Goal: Task Accomplishment & Management: Use online tool/utility

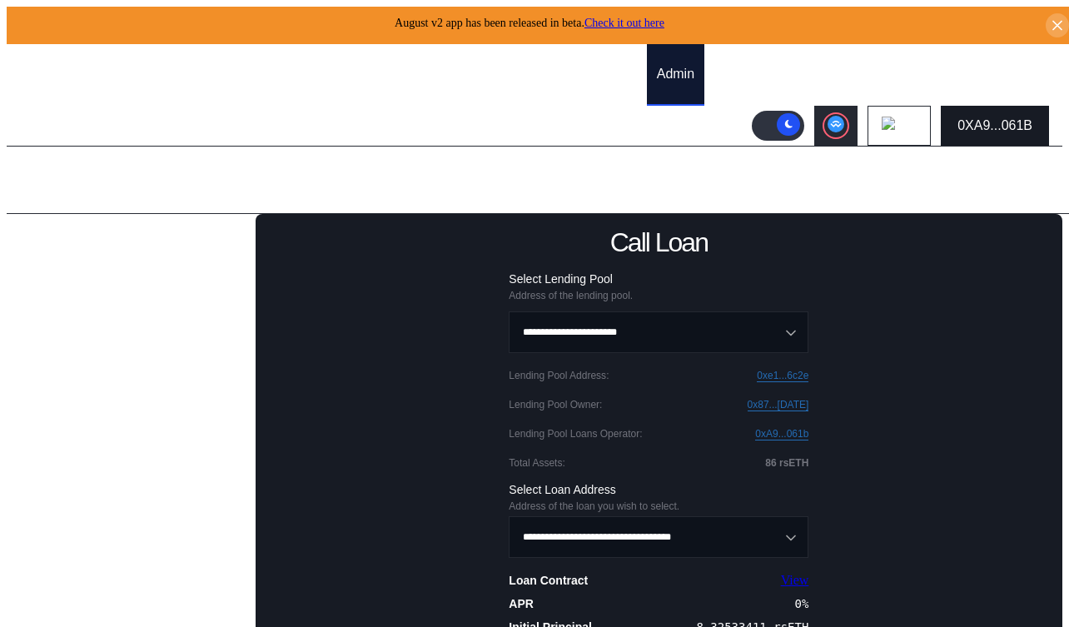
click at [985, 121] on div "0XA9...061B" at bounding box center [995, 125] width 75 height 15
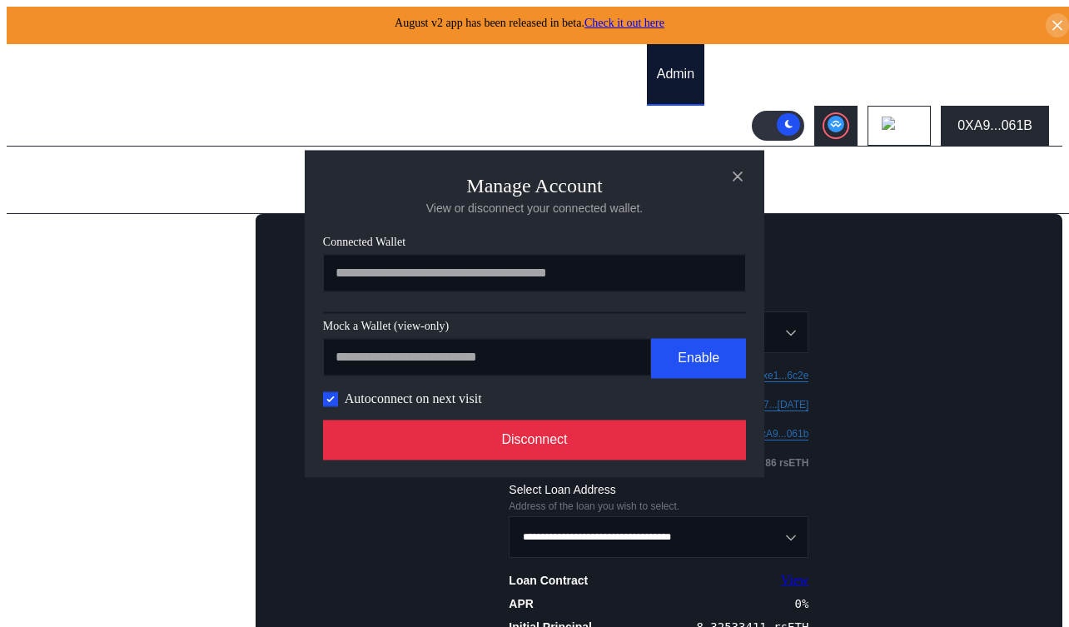
click at [538, 455] on button "Disconnect" at bounding box center [534, 440] width 423 height 40
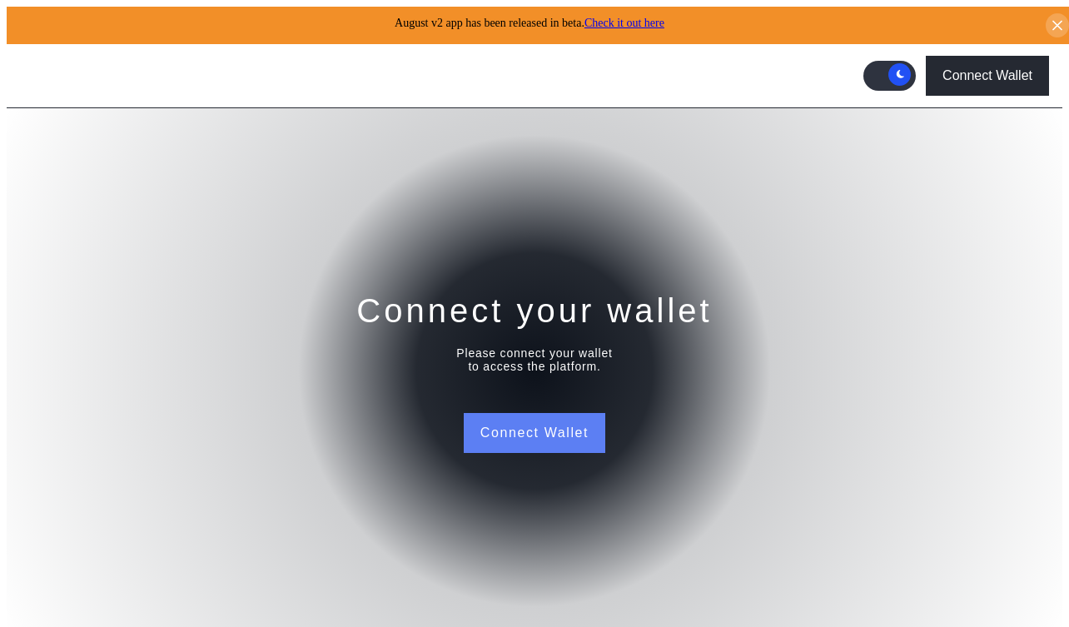
click at [532, 425] on button "Connect Wallet" at bounding box center [535, 433] width 142 height 40
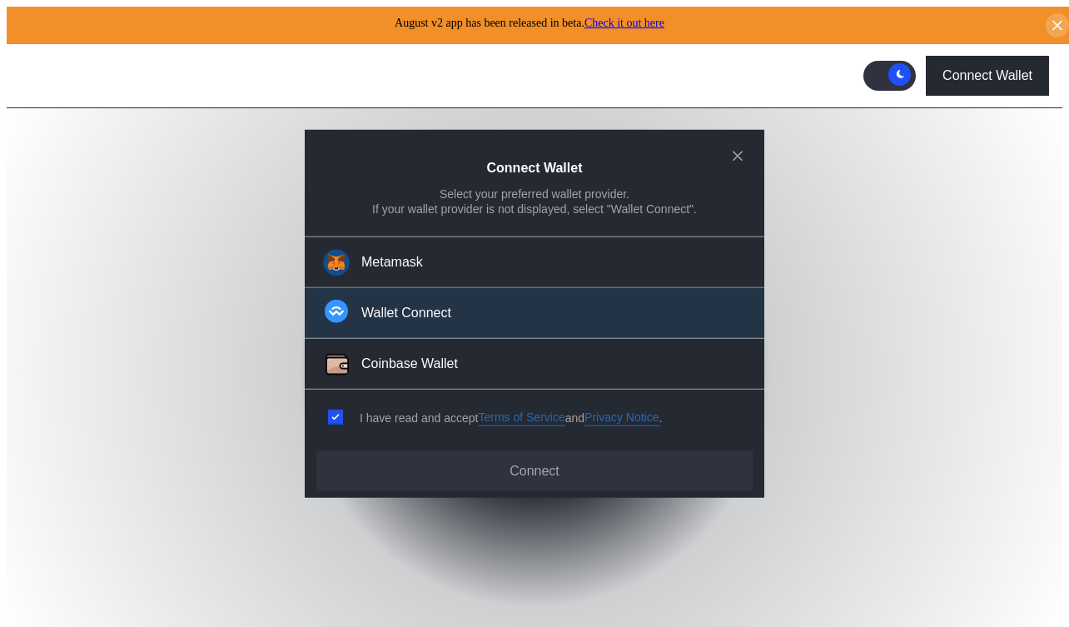
click at [490, 331] on button "Wallet Connect" at bounding box center [535, 313] width 460 height 51
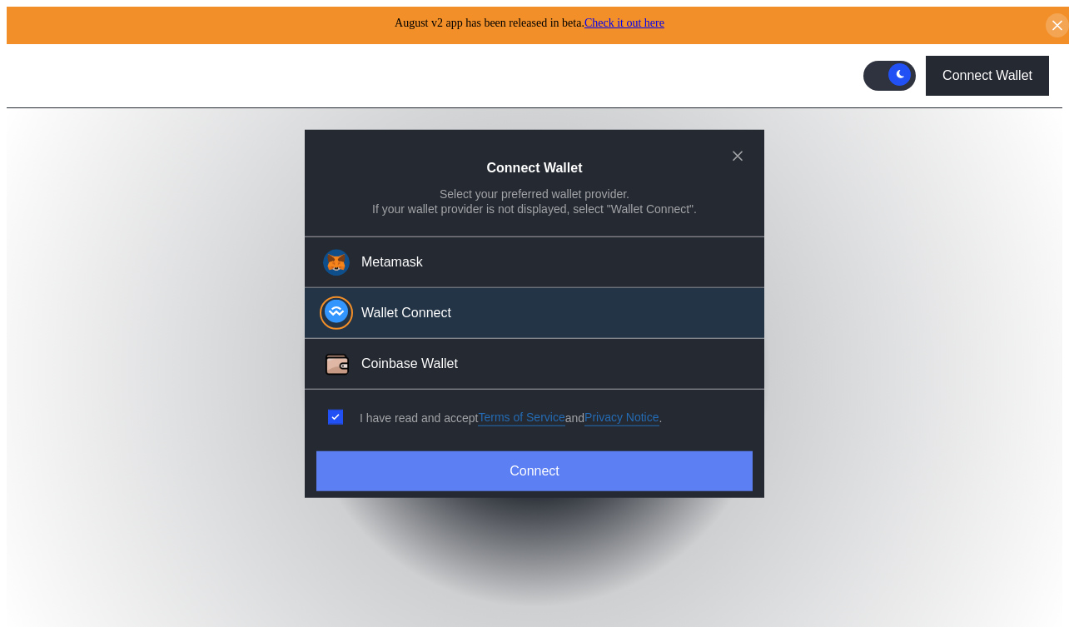
click at [490, 456] on button "Connect" at bounding box center [534, 471] width 436 height 40
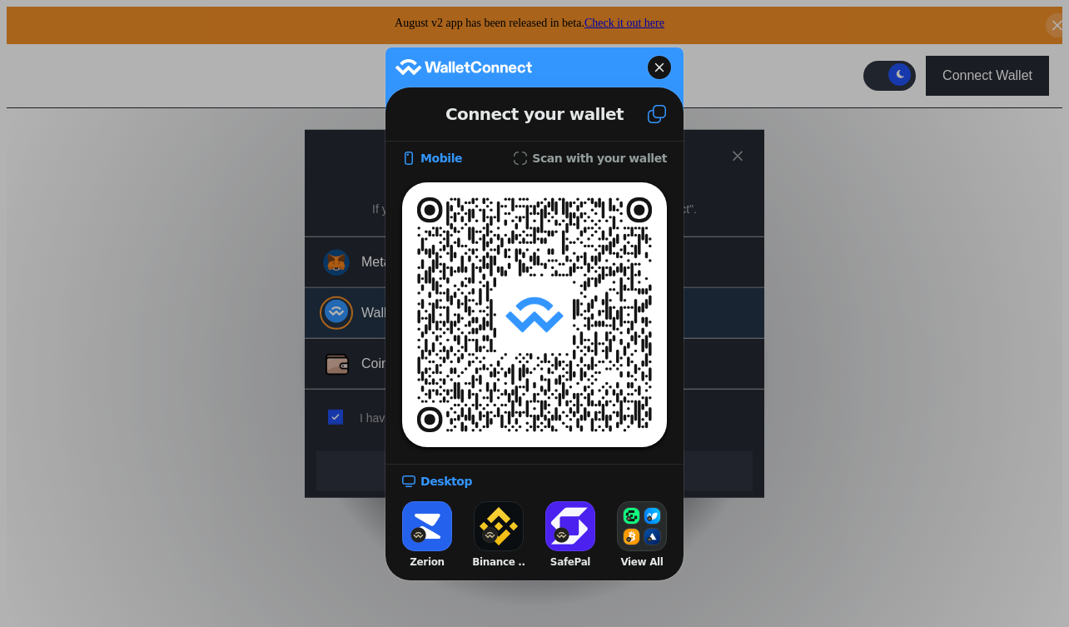
click at [657, 110] on icon at bounding box center [657, 114] width 20 height 20
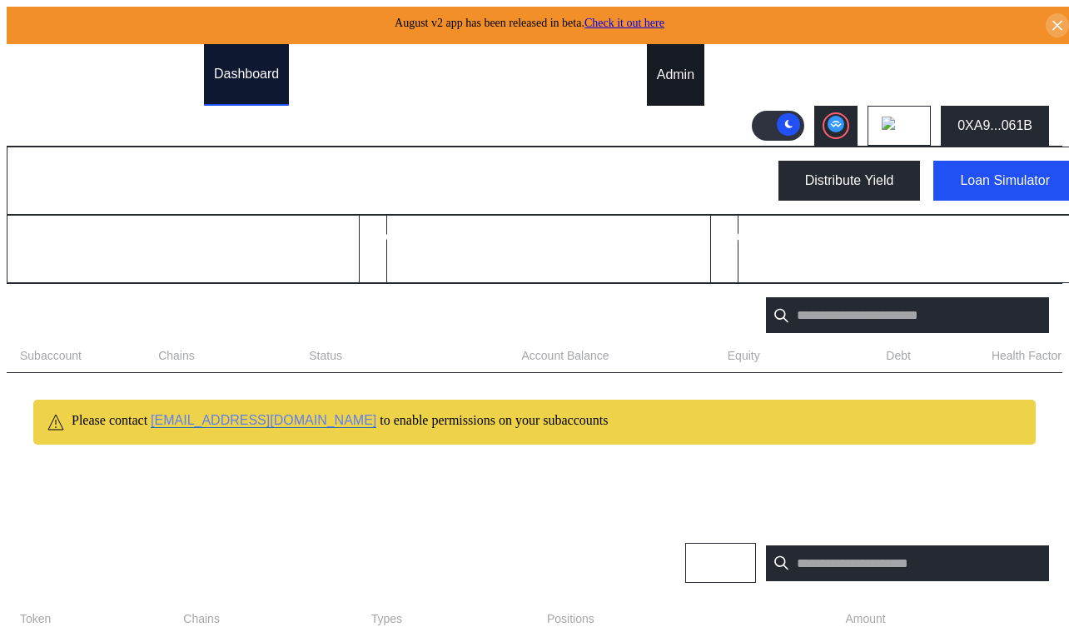
click at [682, 70] on div "Admin" at bounding box center [675, 74] width 37 height 15
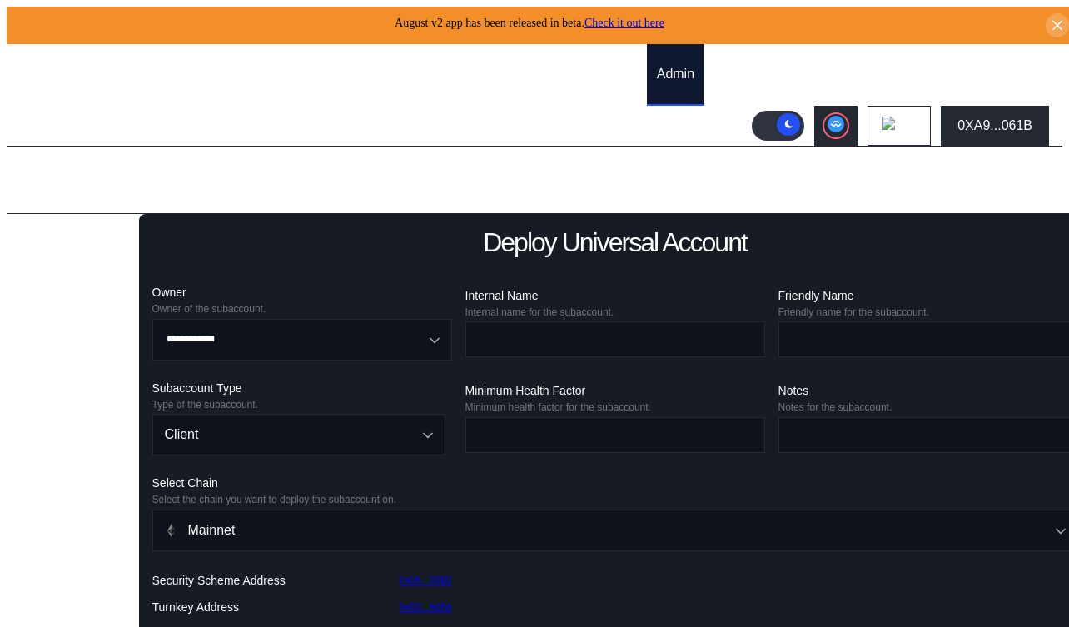
click at [57, 241] on div "Lending Pools" at bounding box center [71, 242] width 84 height 15
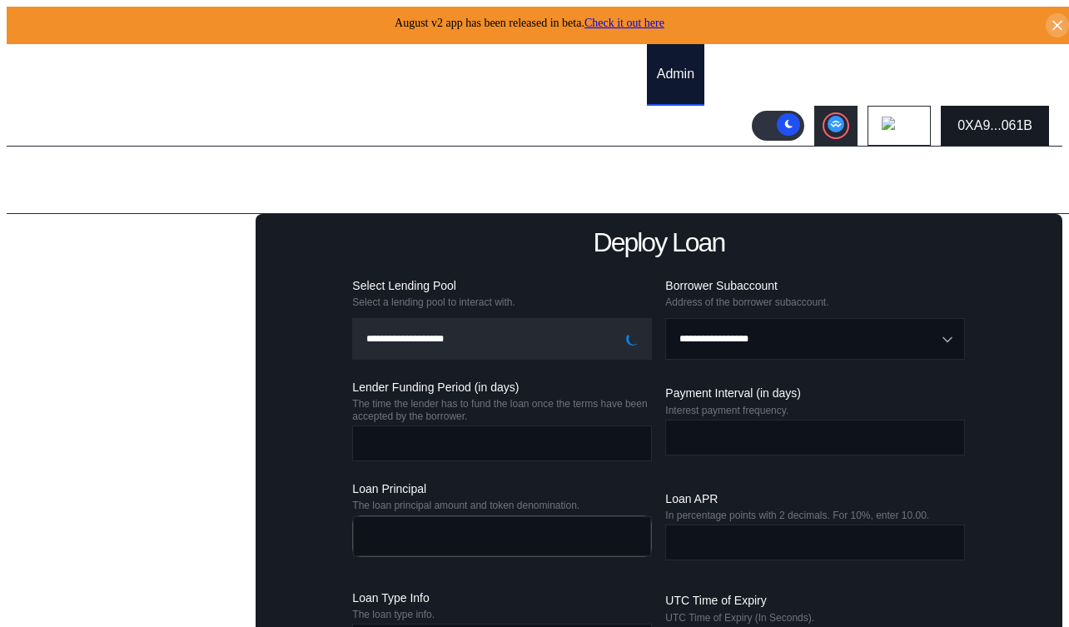
click at [1022, 122] on div "0XA9...061B" at bounding box center [995, 125] width 75 height 15
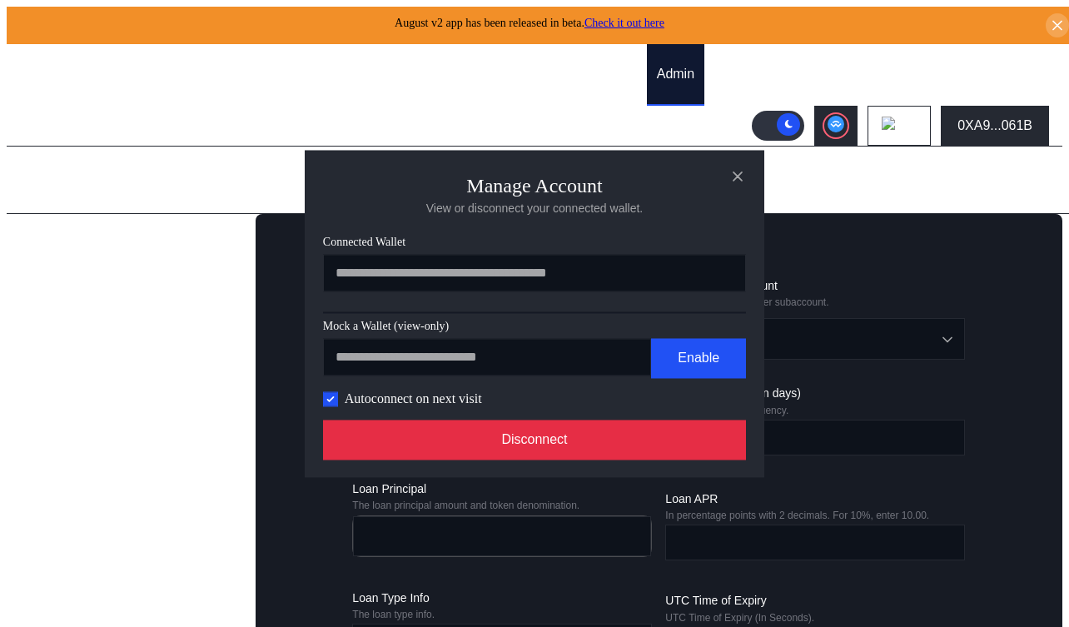
click at [695, 438] on button "Disconnect" at bounding box center [534, 440] width 423 height 40
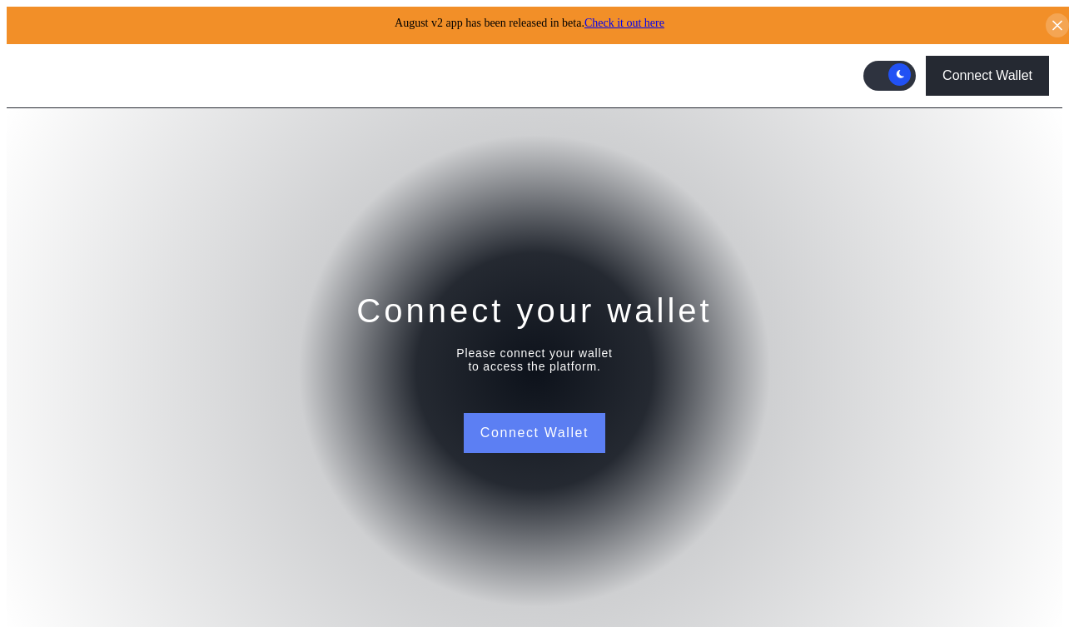
click at [562, 416] on button "Connect Wallet" at bounding box center [535, 433] width 142 height 40
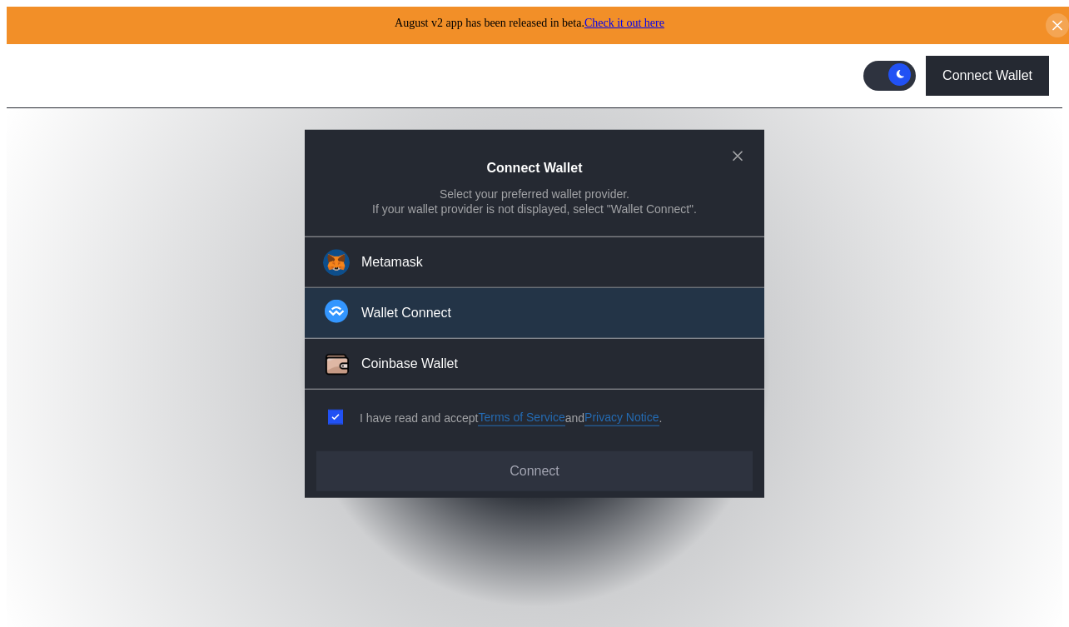
click at [432, 315] on div "Wallet Connect" at bounding box center [406, 313] width 90 height 17
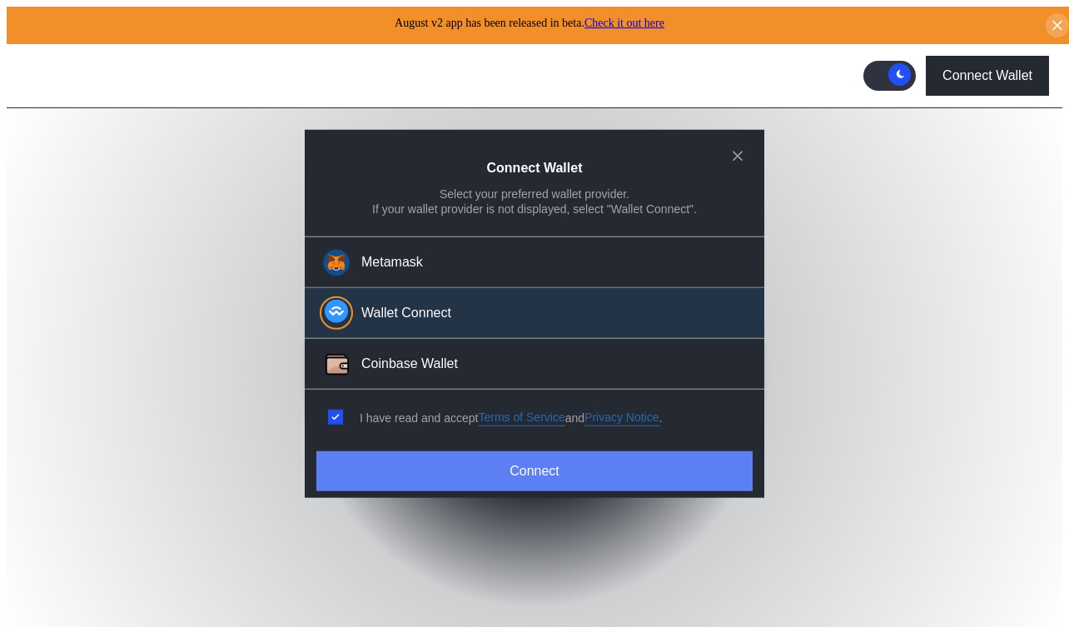
click at [436, 464] on button "Connect" at bounding box center [534, 471] width 436 height 40
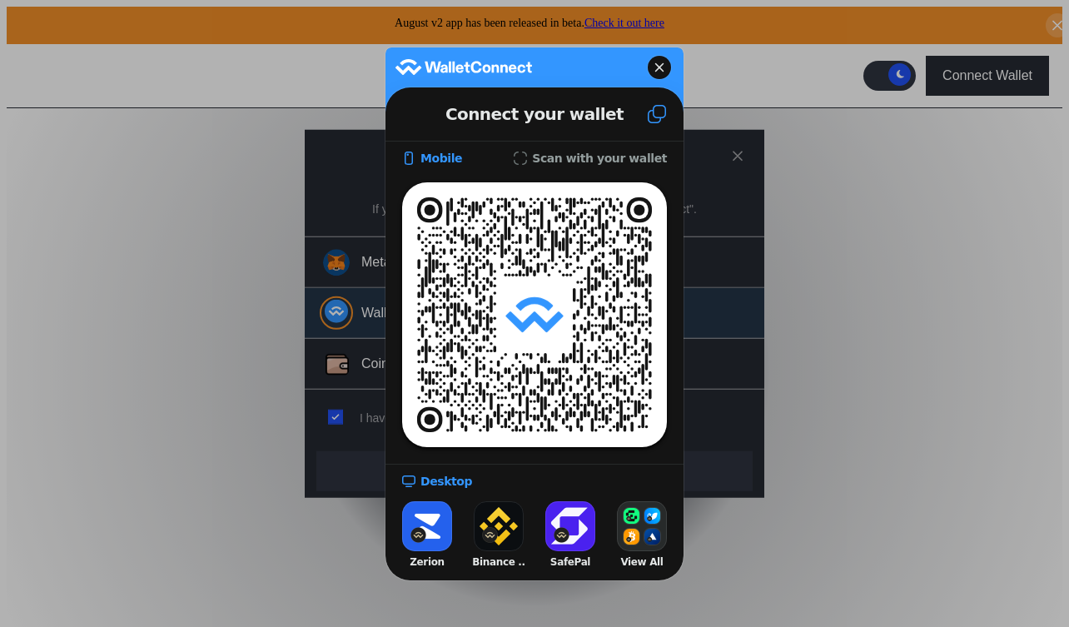
click at [655, 113] on icon at bounding box center [657, 114] width 20 height 20
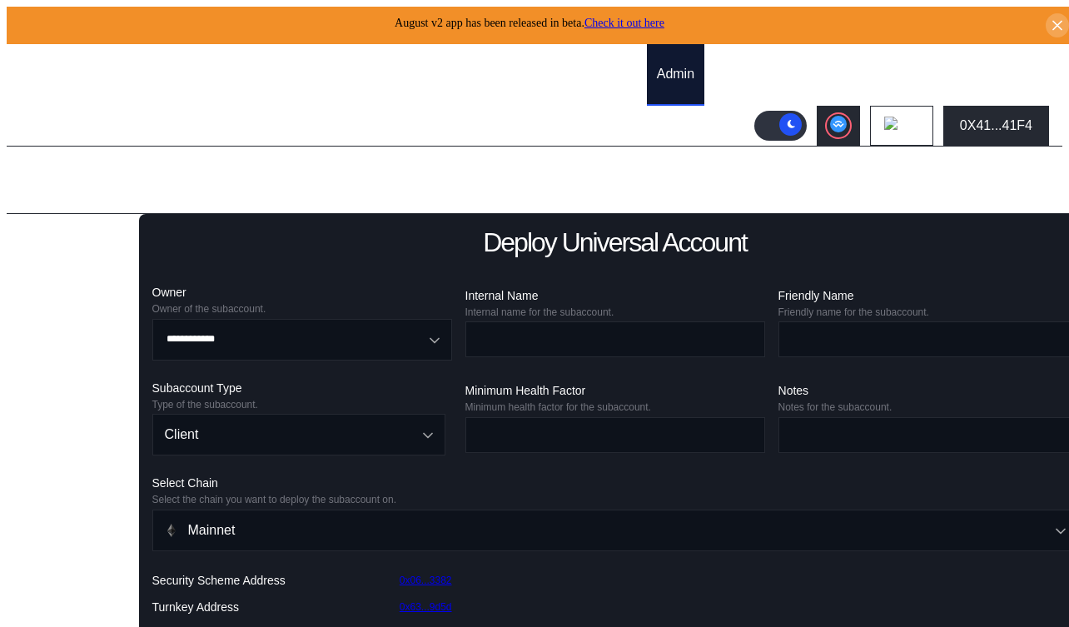
click at [86, 235] on div "Lending Pools" at bounding box center [71, 242] width 84 height 15
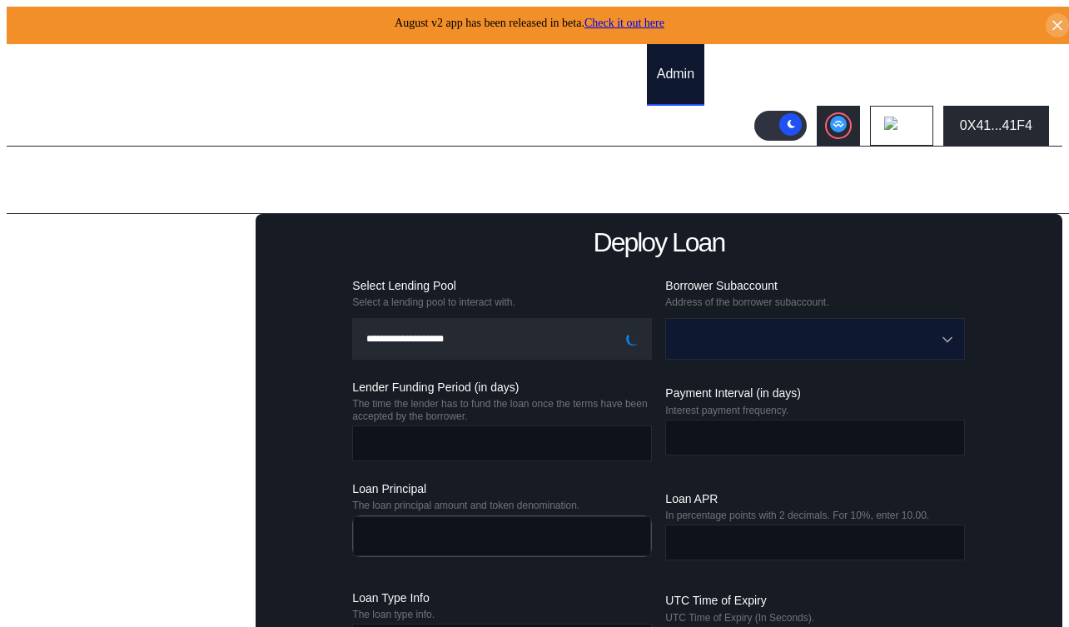
click at [723, 336] on input "Open menu" at bounding box center [806, 339] width 256 height 40
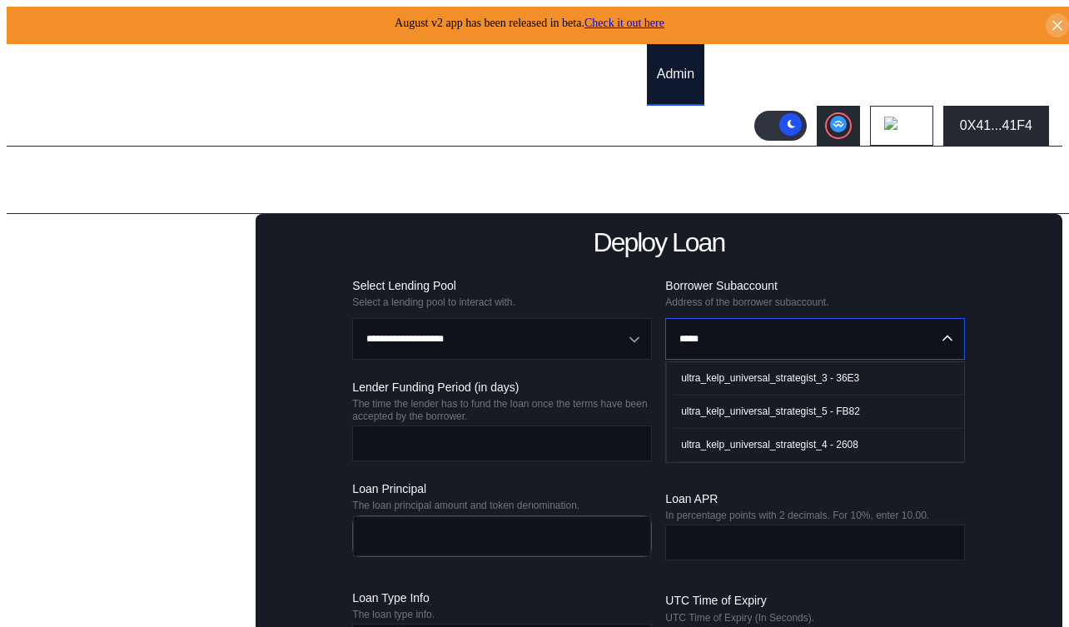
click at [773, 374] on div "ultra_kelp_universal_strategist_3 - 36E3" at bounding box center [770, 378] width 178 height 12
type input "**********"
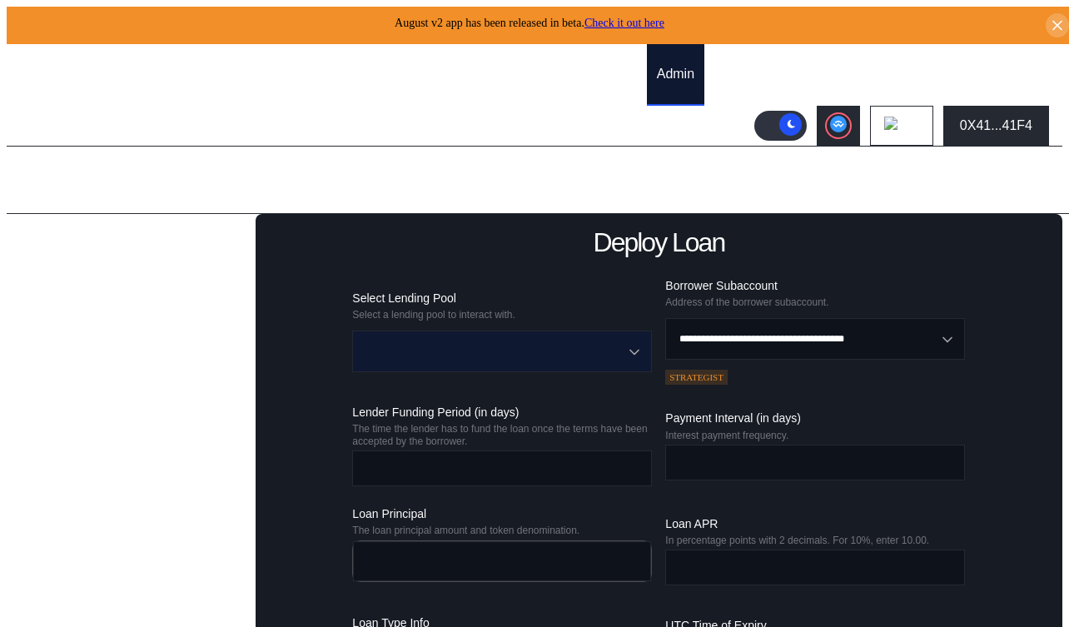
click at [557, 347] on input "Open menu" at bounding box center [493, 351] width 256 height 40
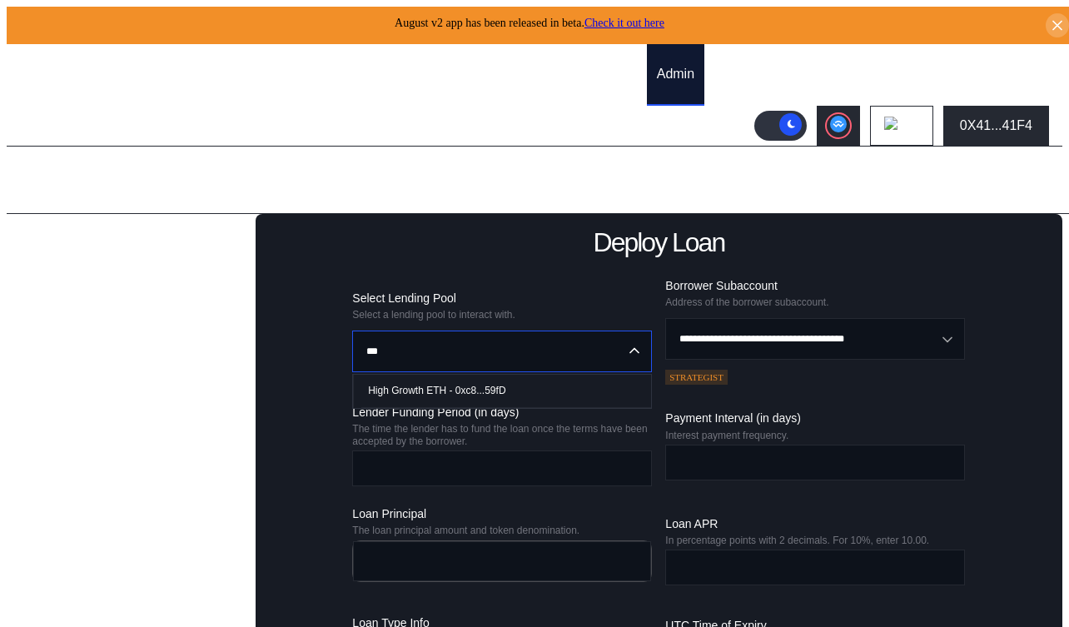
click at [526, 384] on span "High Growth ETH - 0xc8...59fD" at bounding box center [506, 391] width 290 height 34
type input "**********"
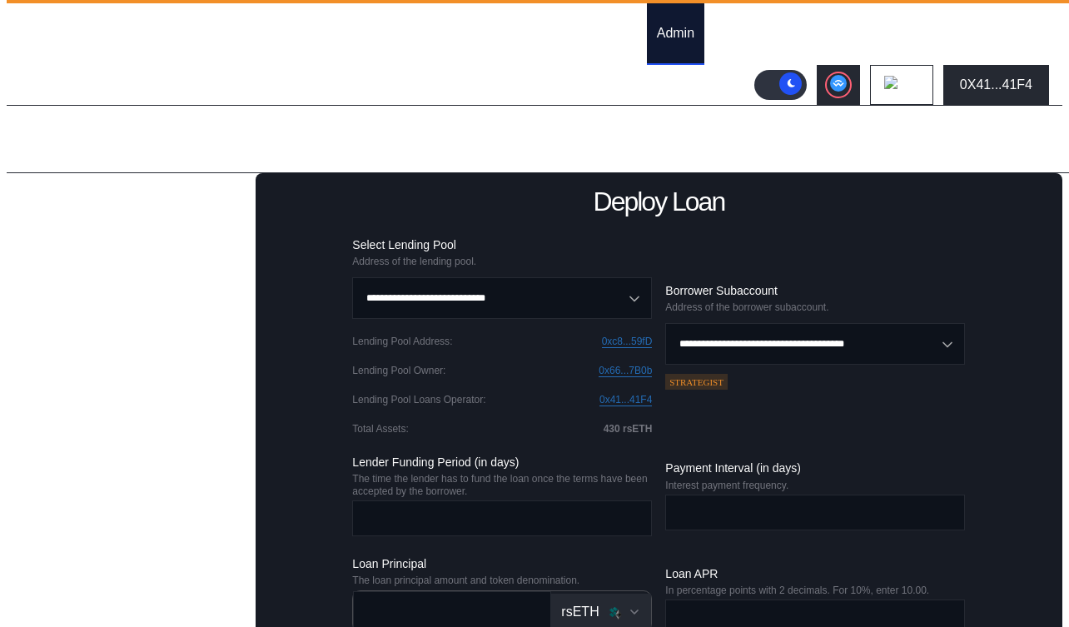
scroll to position [194, 0]
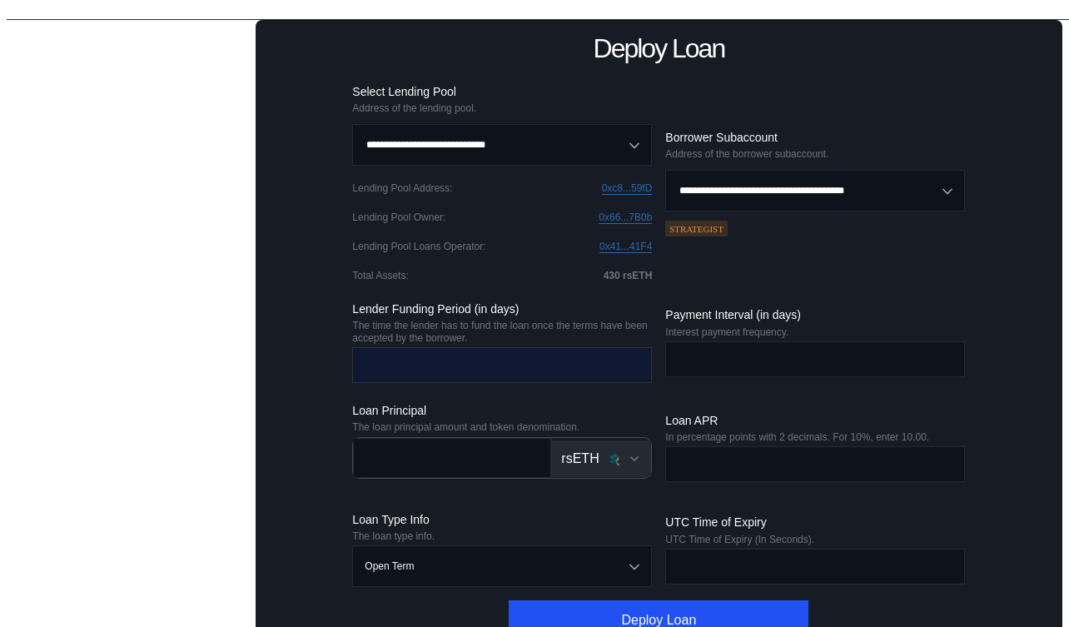
click at [448, 361] on input "number" at bounding box center [489, 365] width 273 height 34
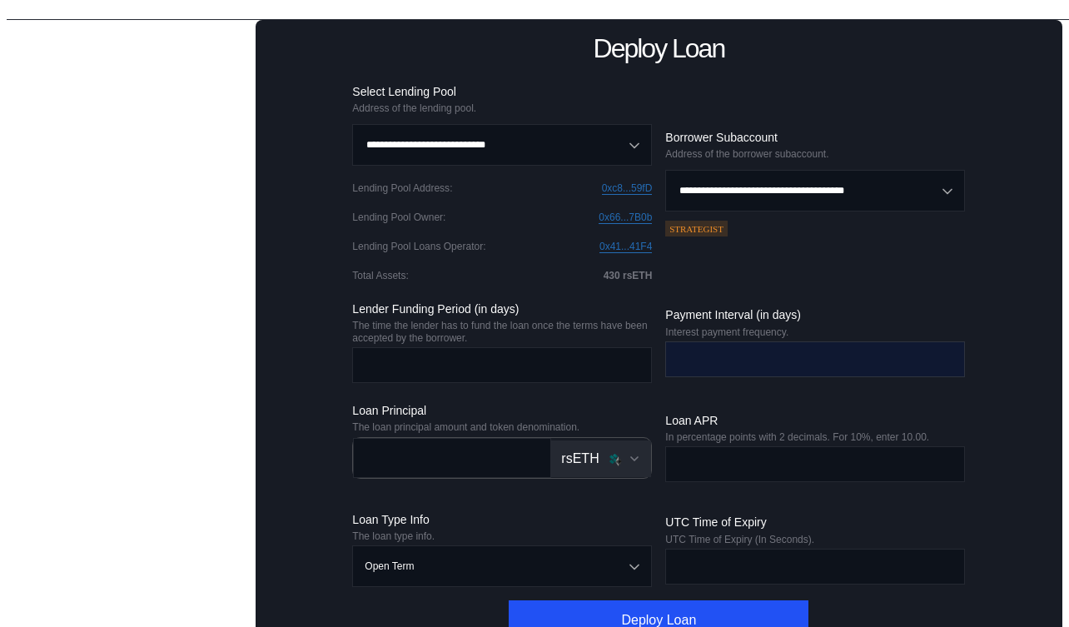
type input "*"
click at [725, 361] on input "number" at bounding box center [802, 359] width 273 height 34
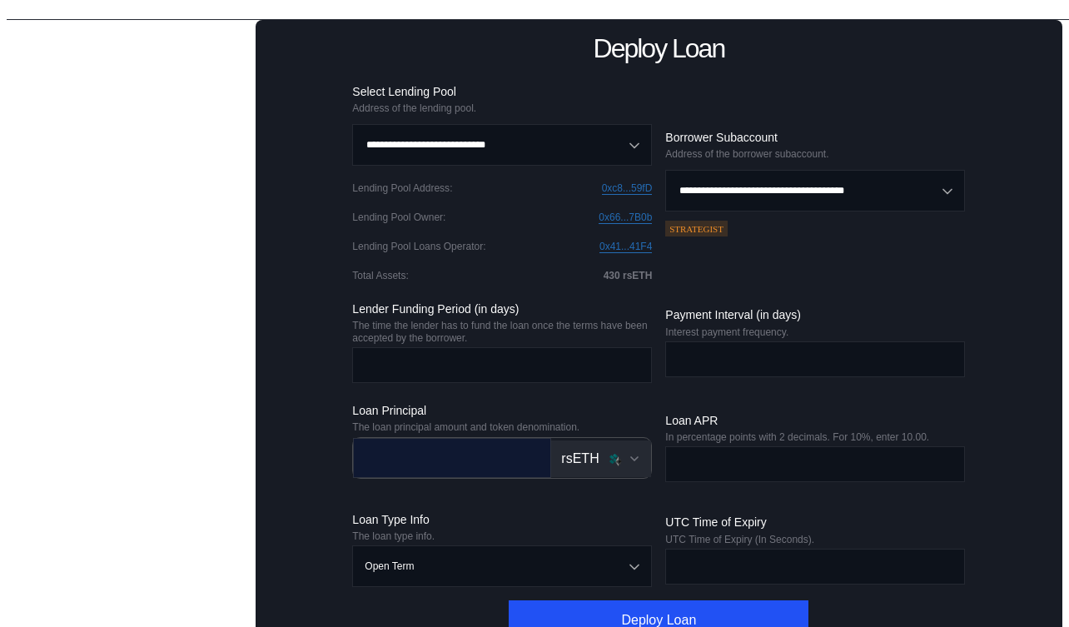
type input "*"
click at [447, 459] on input "number" at bounding box center [440, 458] width 172 height 34
type input "***"
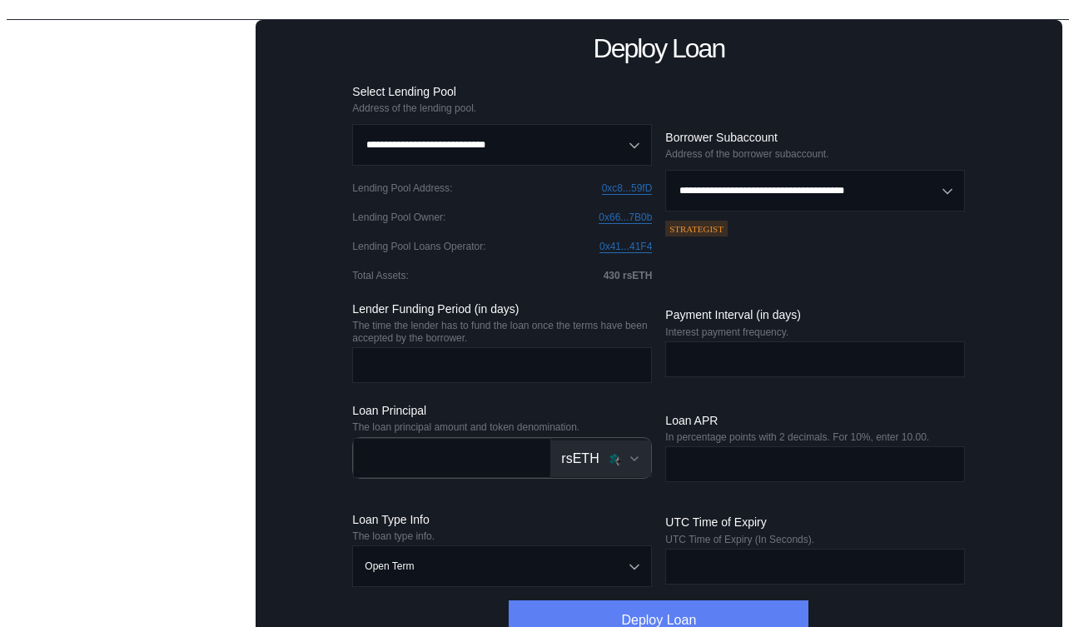
type input "****"
click at [597, 605] on button "Deploy Loan" at bounding box center [659, 620] width 300 height 40
